Goal: Complete application form: Complete application form

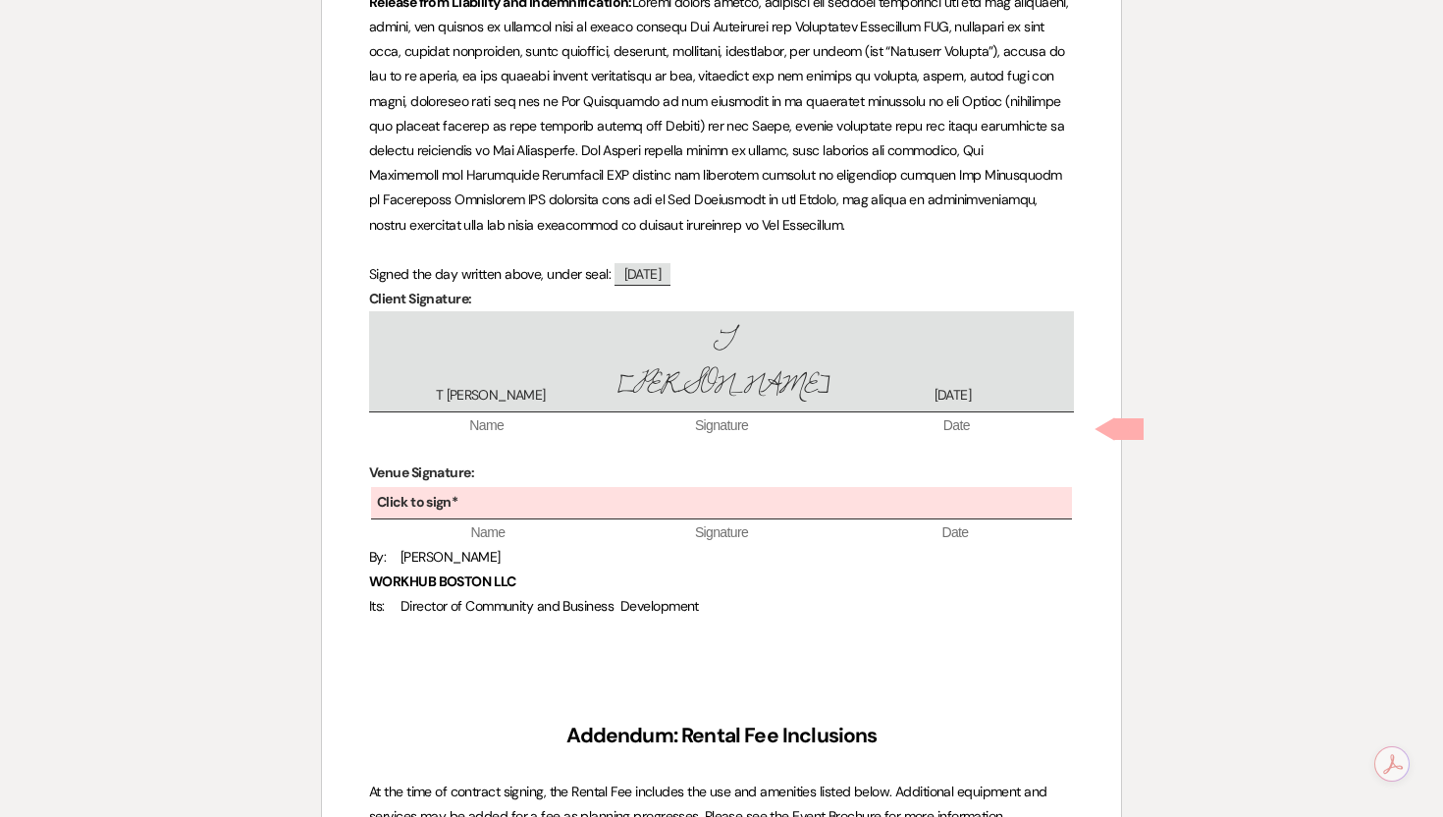
scroll to position [4165, 0]
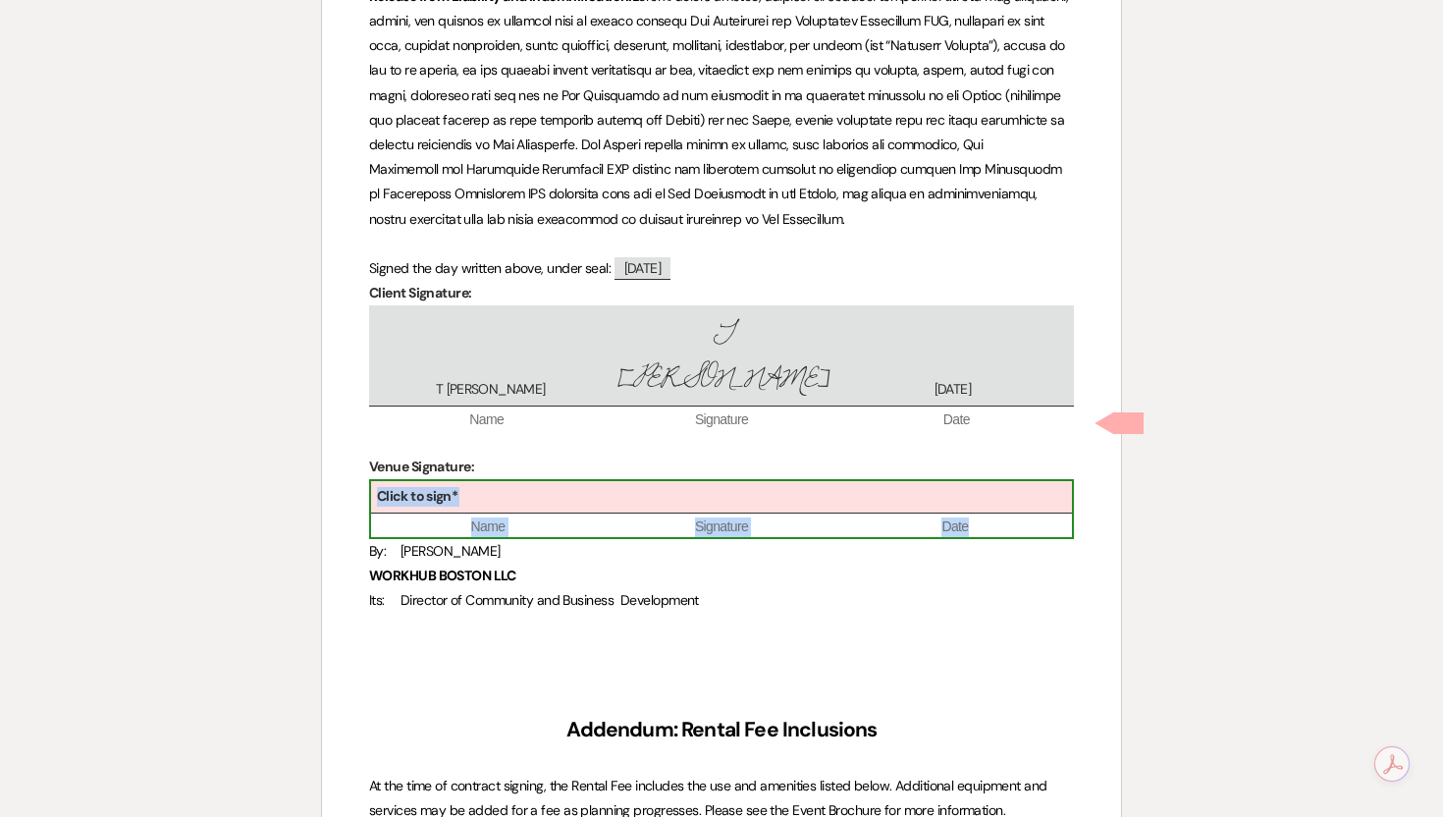
click at [518, 481] on div "Click to sign*" at bounding box center [721, 497] width 701 height 32
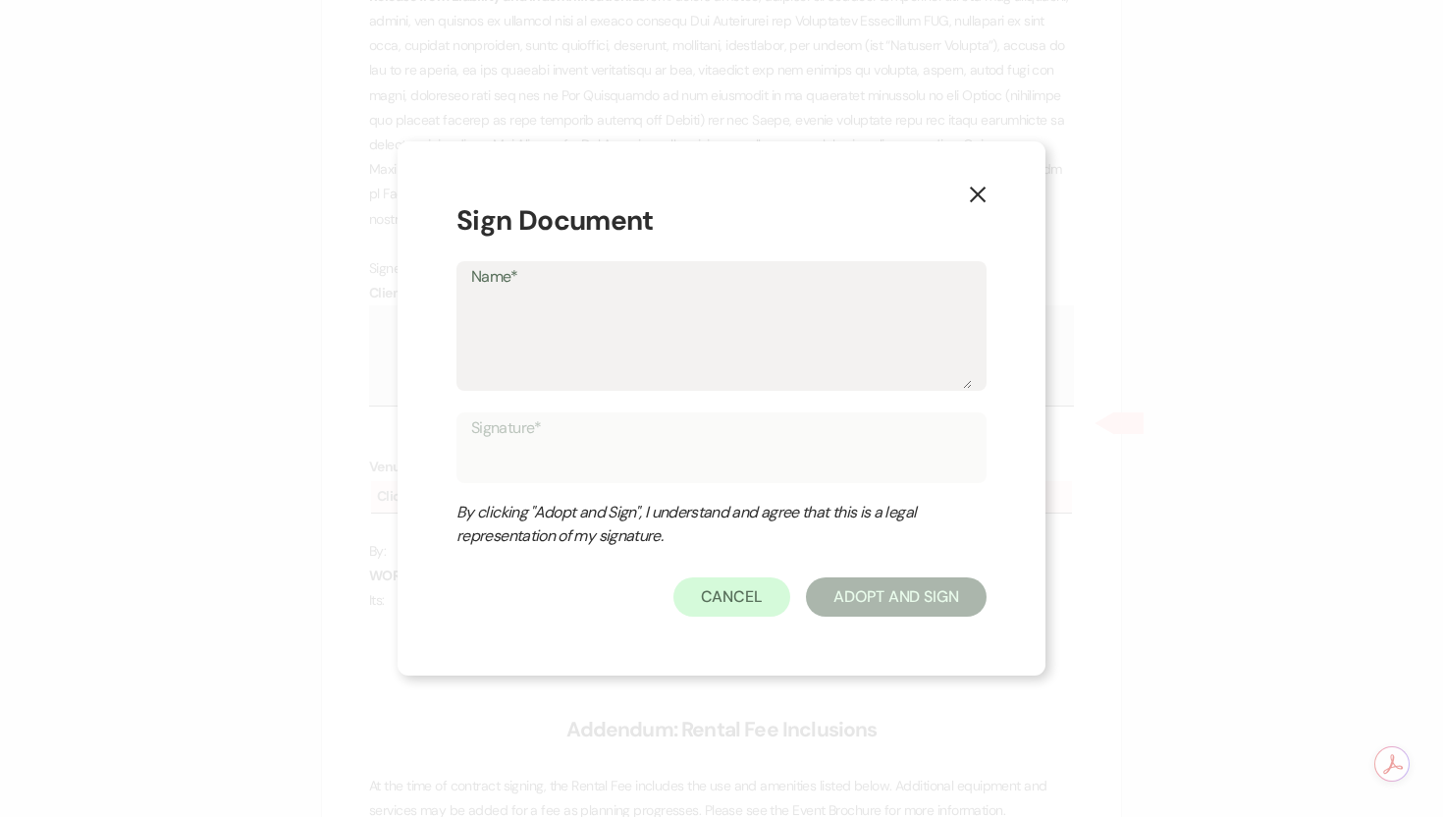
type textarea "L"
type input "L"
type textarea "La"
type input "La"
type textarea "[PERSON_NAME]"
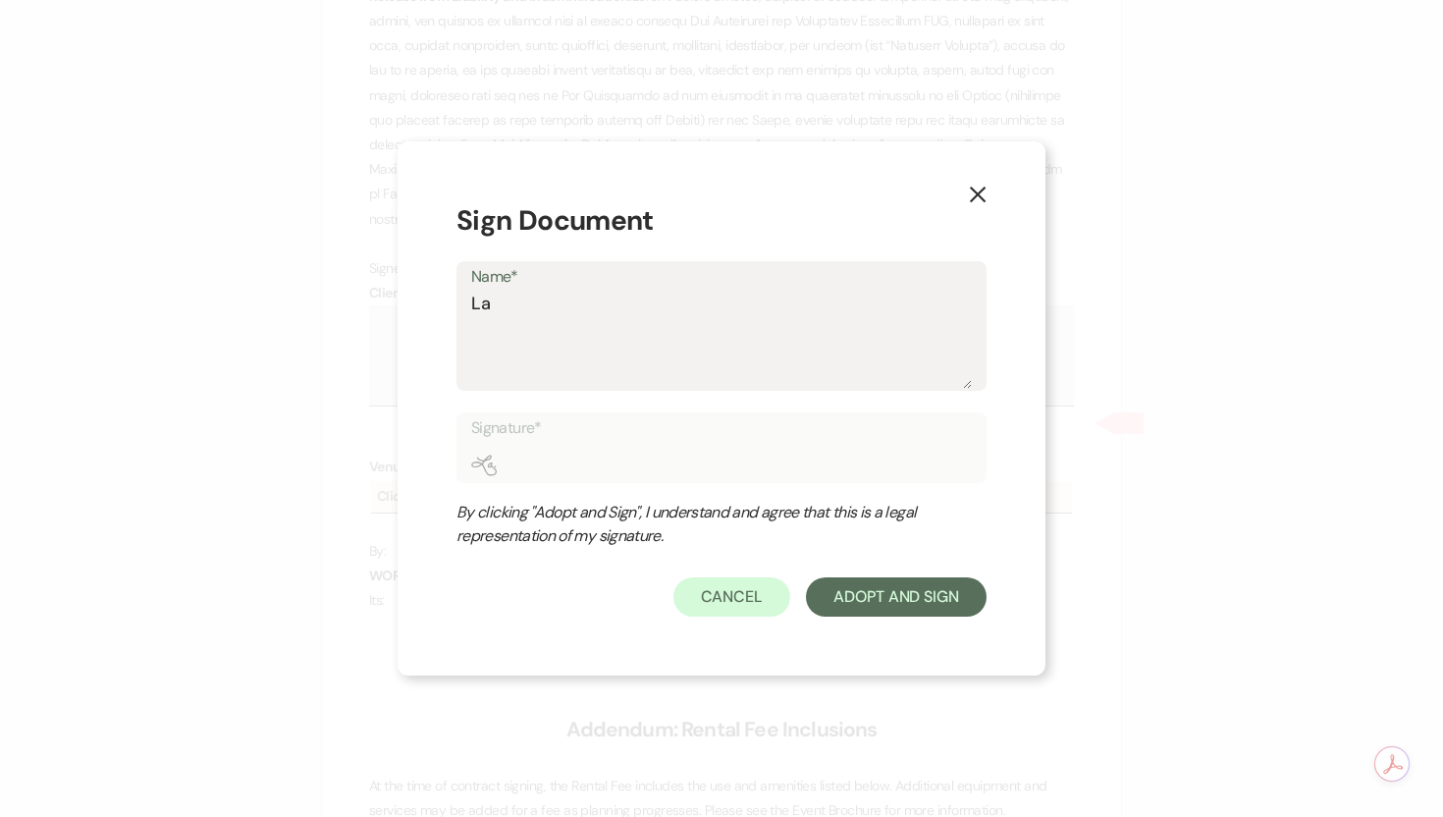
type input "[PERSON_NAME]"
type textarea "Laur"
type input "Laur"
type textarea "[PERSON_NAME]"
type input "[PERSON_NAME]"
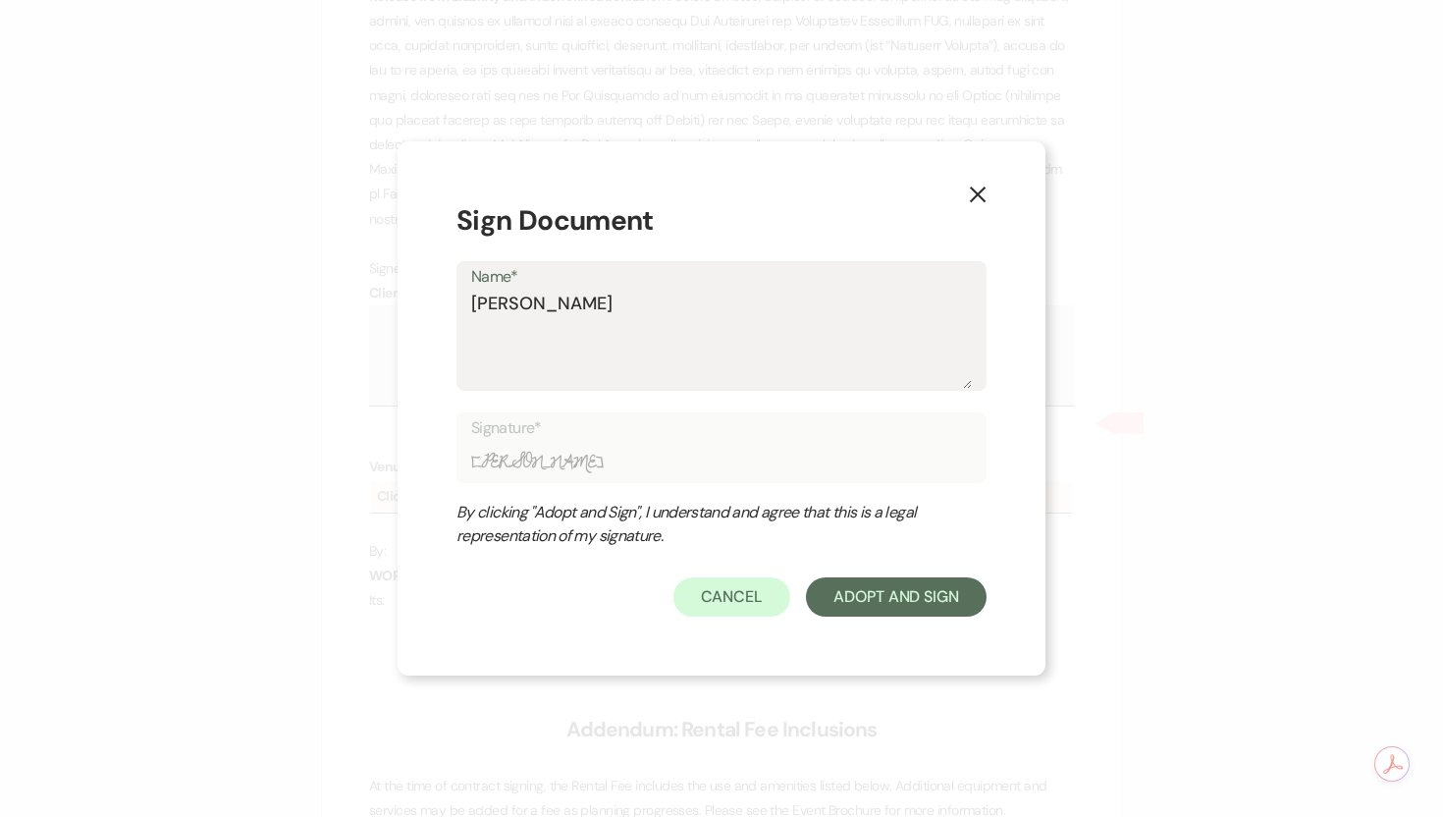
type textarea "[PERSON_NAME]"
type input "[PERSON_NAME]"
type textarea "[PERSON_NAME]"
type input "[PERSON_NAME]"
type textarea "[PERSON_NAME]"
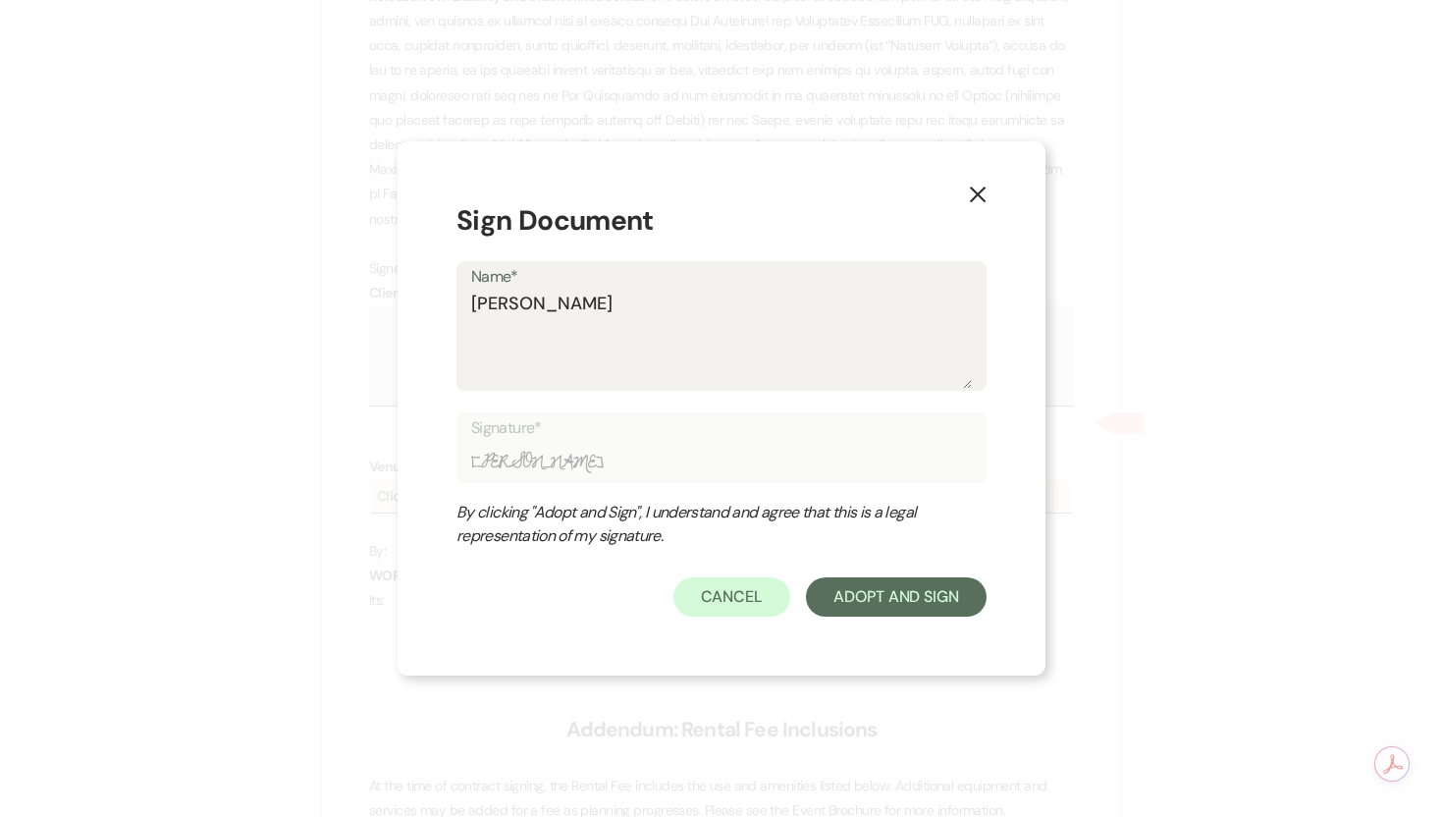
type input "[PERSON_NAME]"
type textarea "[PERSON_NAME]"
type input "[PERSON_NAME]"
type textarea "[PERSON_NAME]"
type input "[PERSON_NAME]"
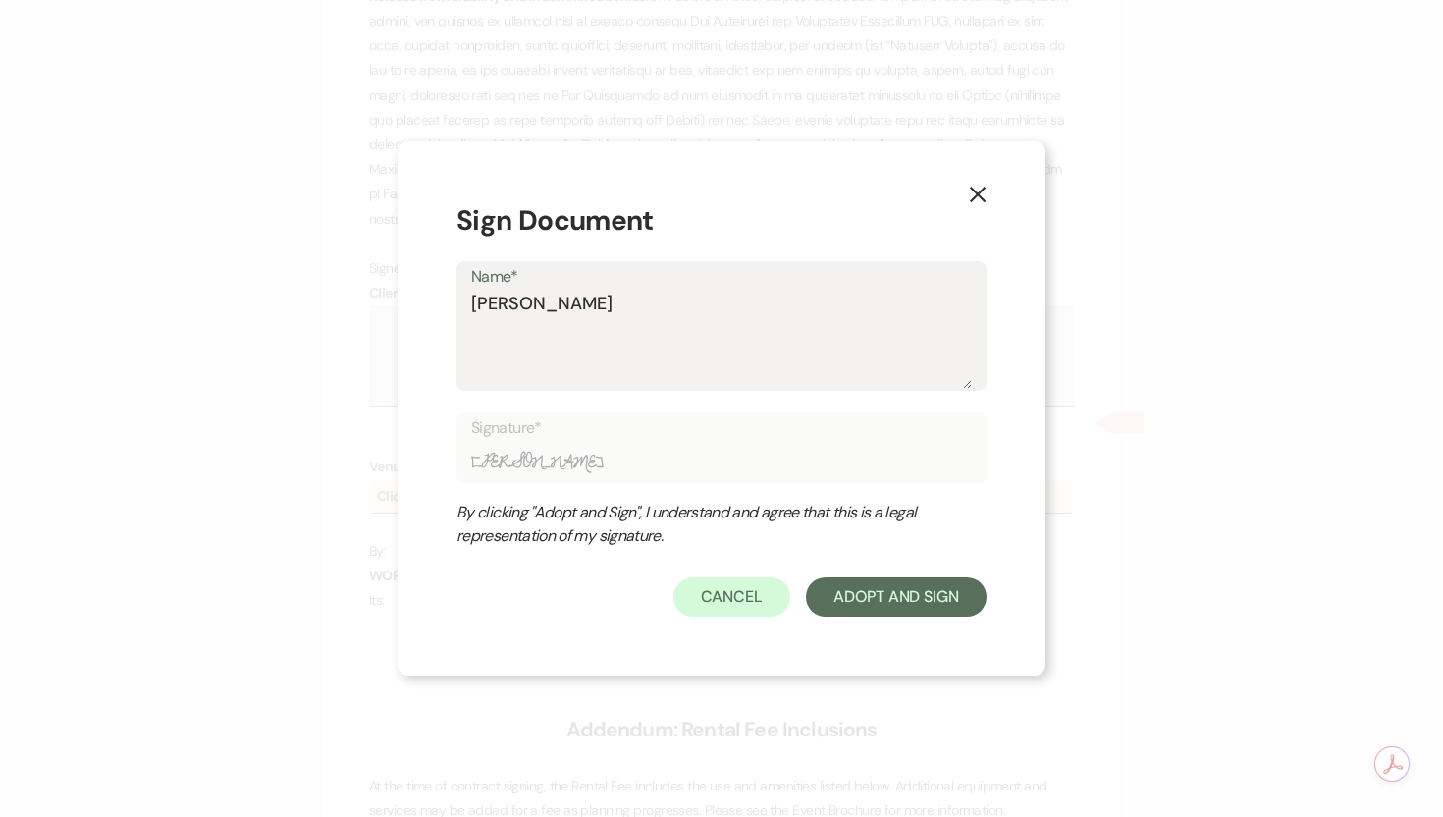
type textarea "[PERSON_NAME]"
type input "[PERSON_NAME]"
type textarea "[PERSON_NAME]"
type input "[PERSON_NAME]"
type textarea "[PERSON_NAME]"
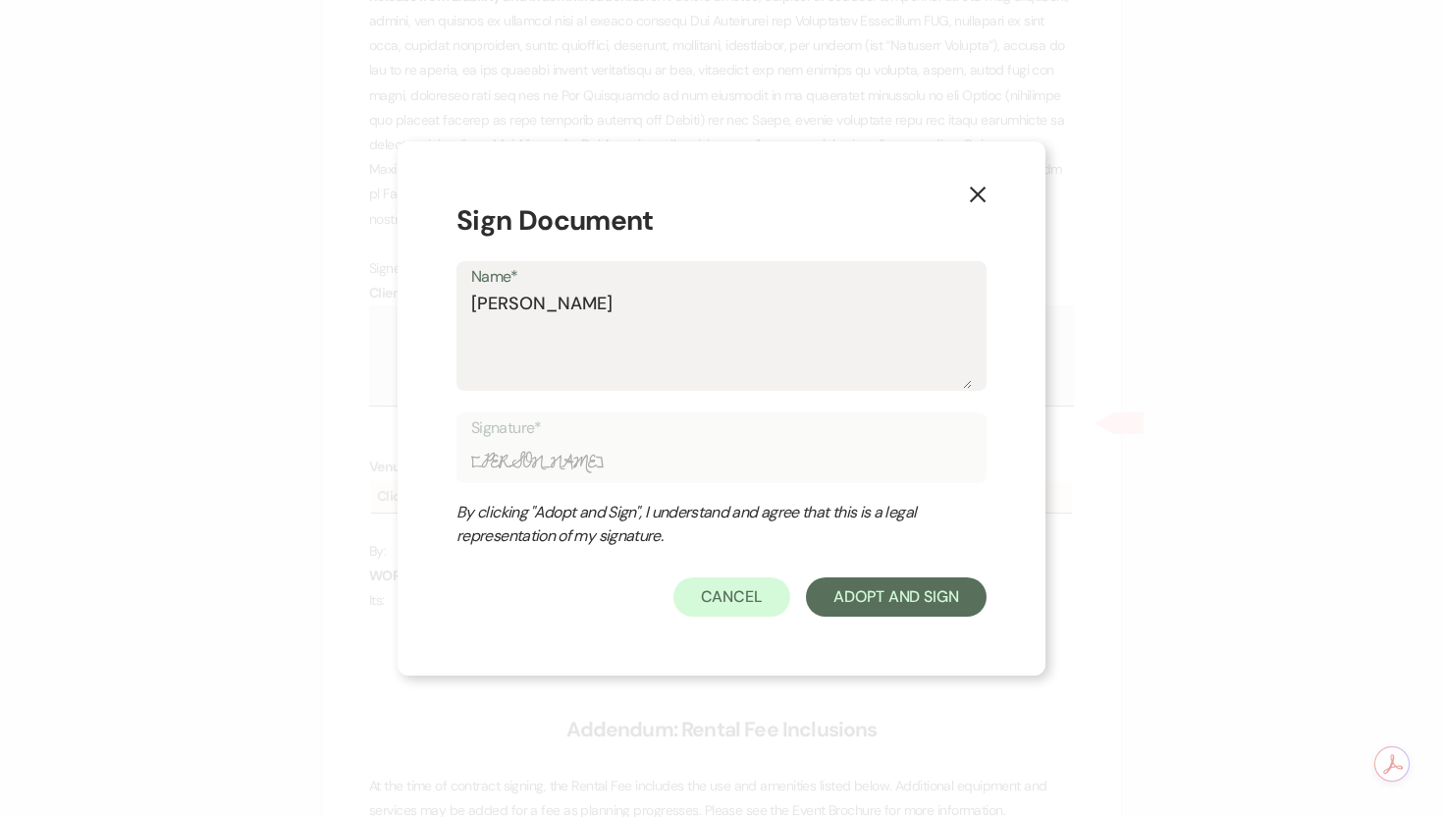
type input "[PERSON_NAME]"
type textarea "[PERSON_NAME]"
click at [905, 590] on button "Adopt And Sign" at bounding box center [896, 596] width 181 height 39
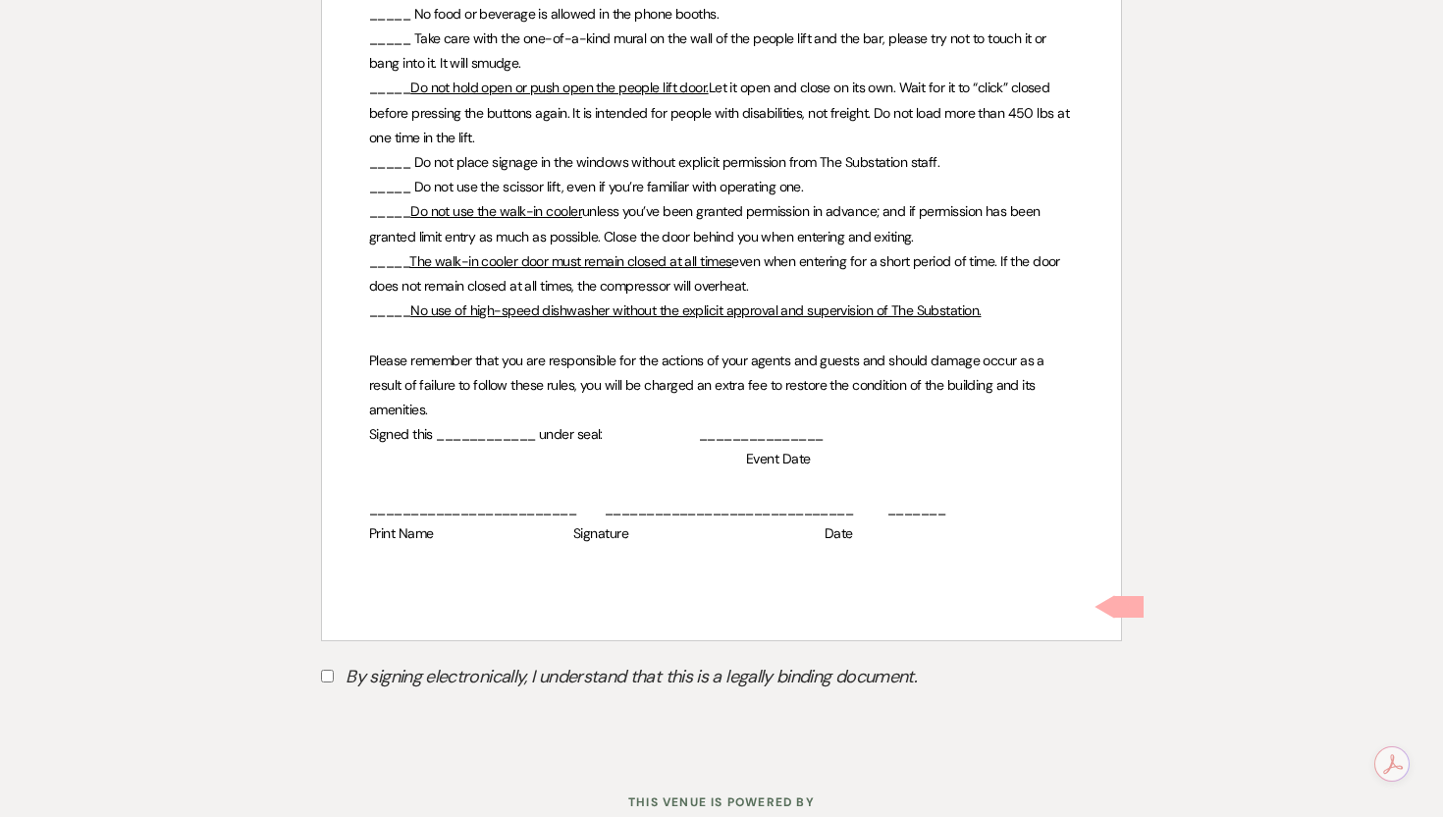
scroll to position [6662, 0]
click at [330, 668] on input "By signing electronically, I understand that this is a legally binding document." at bounding box center [327, 674] width 13 height 13
checkbox input "true"
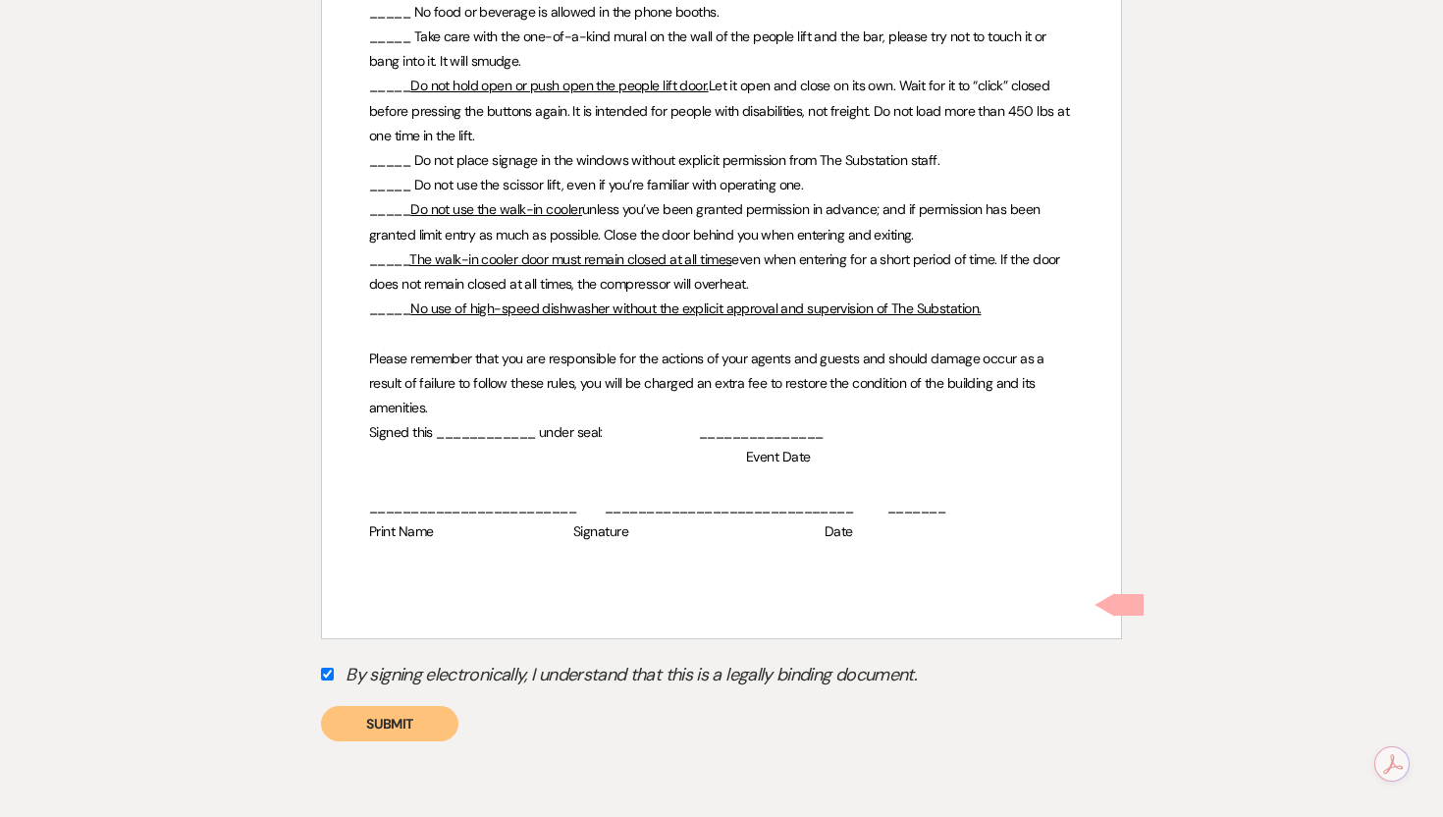
click at [375, 706] on button "Submit" at bounding box center [389, 723] width 137 height 35
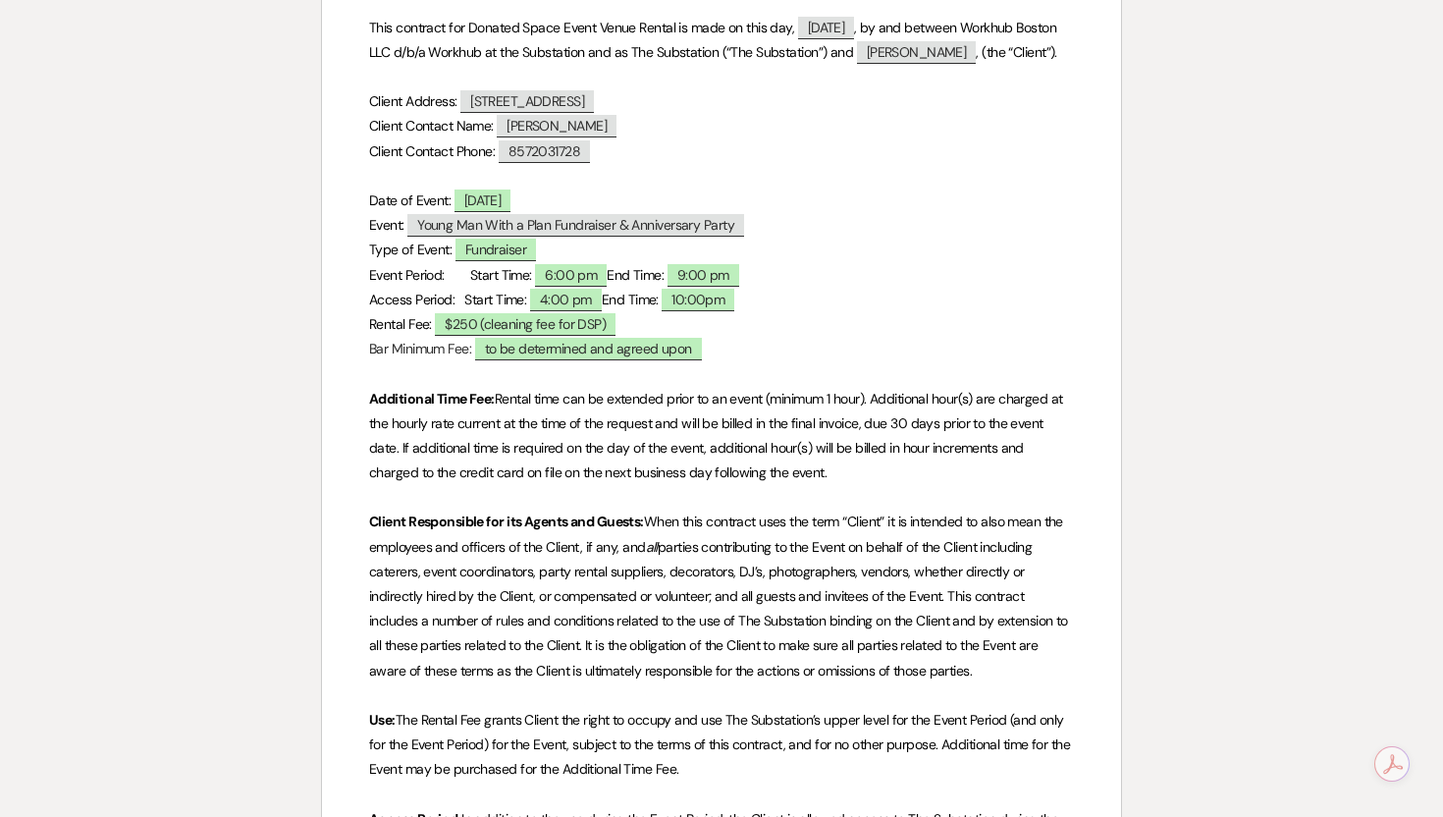
scroll to position [0, 0]
